Goal: Find specific page/section: Find specific page/section

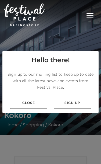
click at [23, 109] on link "Close" at bounding box center [28, 103] width 37 height 12
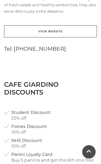
scroll to position [309, 0]
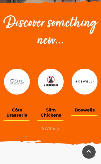
scroll to position [182, 0]
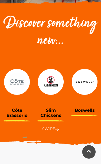
click at [53, 131] on p "Swipe" at bounding box center [50, 128] width 93 height 6
click at [53, 130] on p "Swipe" at bounding box center [50, 128] width 93 height 6
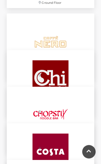
scroll to position [946, 0]
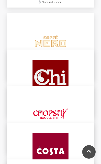
click at [51, 78] on img at bounding box center [50, 78] width 57 height 57
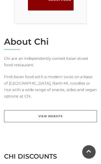
scroll to position [204, 0]
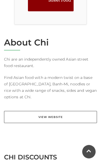
click at [59, 111] on link "View Website" at bounding box center [50, 117] width 93 height 12
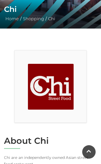
scroll to position [106, 0]
